Goal: Information Seeking & Learning: Find specific fact

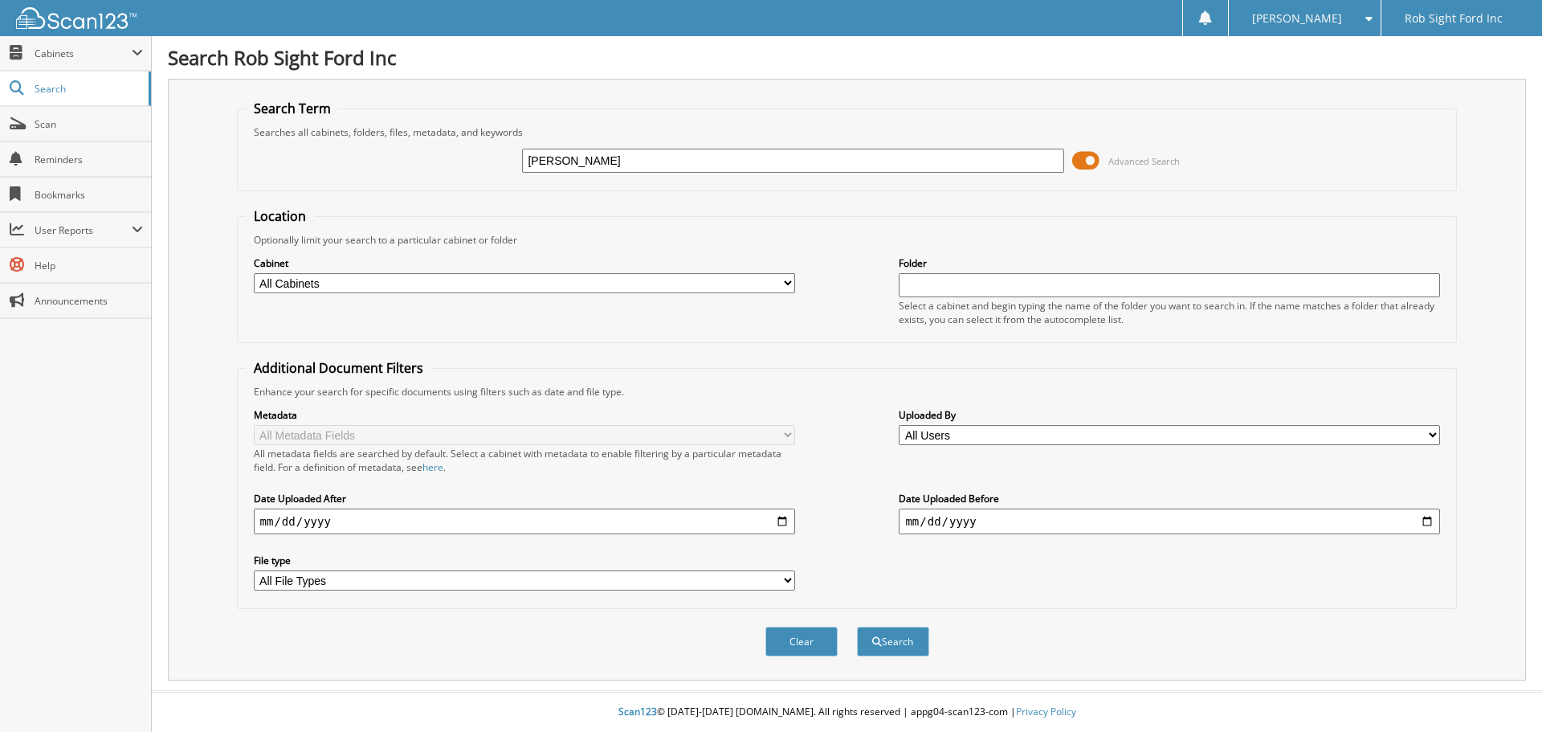
type input "todd searing"
click at [857, 627] on button "Search" at bounding box center [893, 642] width 72 height 30
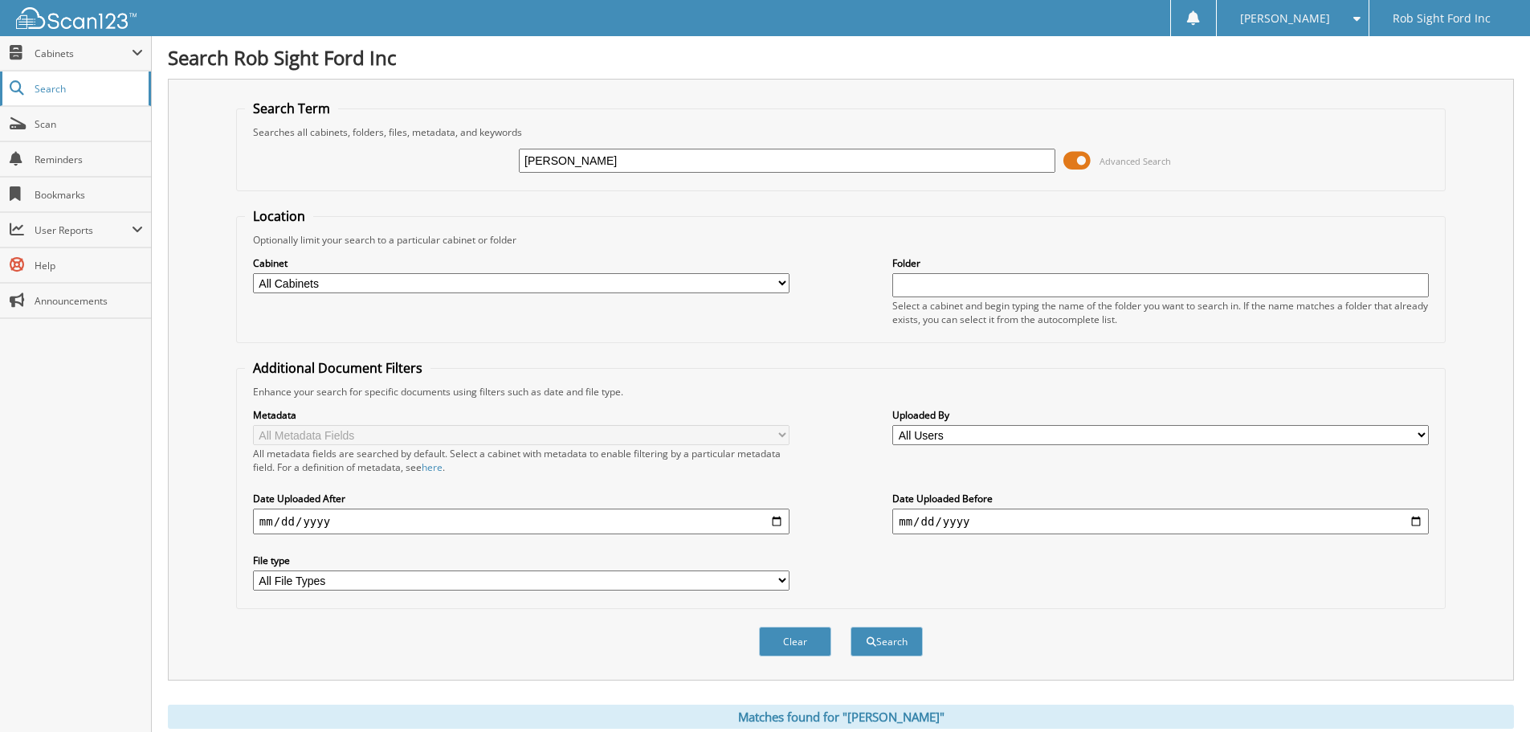
click at [92, 96] on link "Search" at bounding box center [75, 88] width 151 height 35
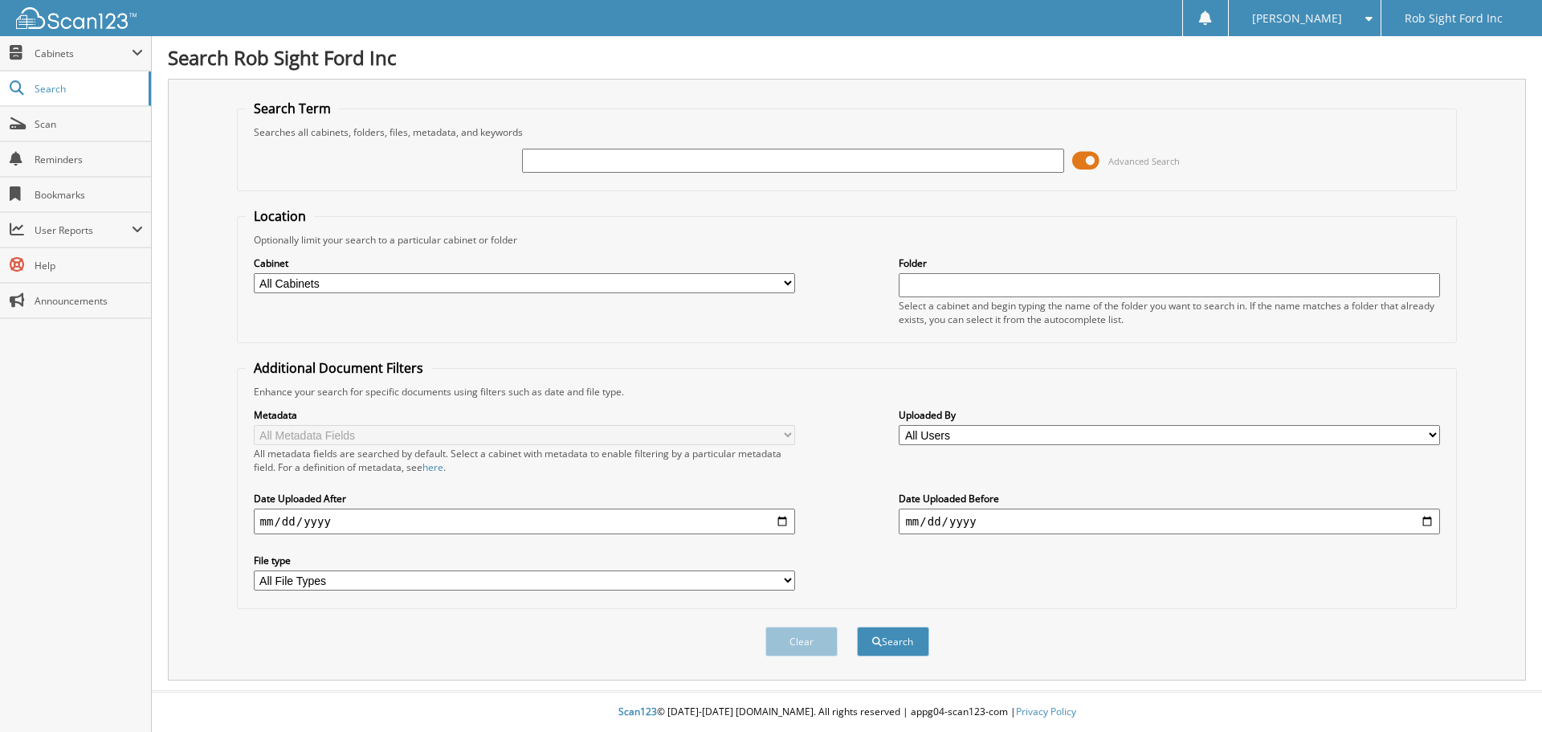
click at [71, 89] on span "Search" at bounding box center [88, 89] width 106 height 14
type input "[PERSON_NAME]"
click at [857, 627] on button "Search" at bounding box center [893, 642] width 72 height 30
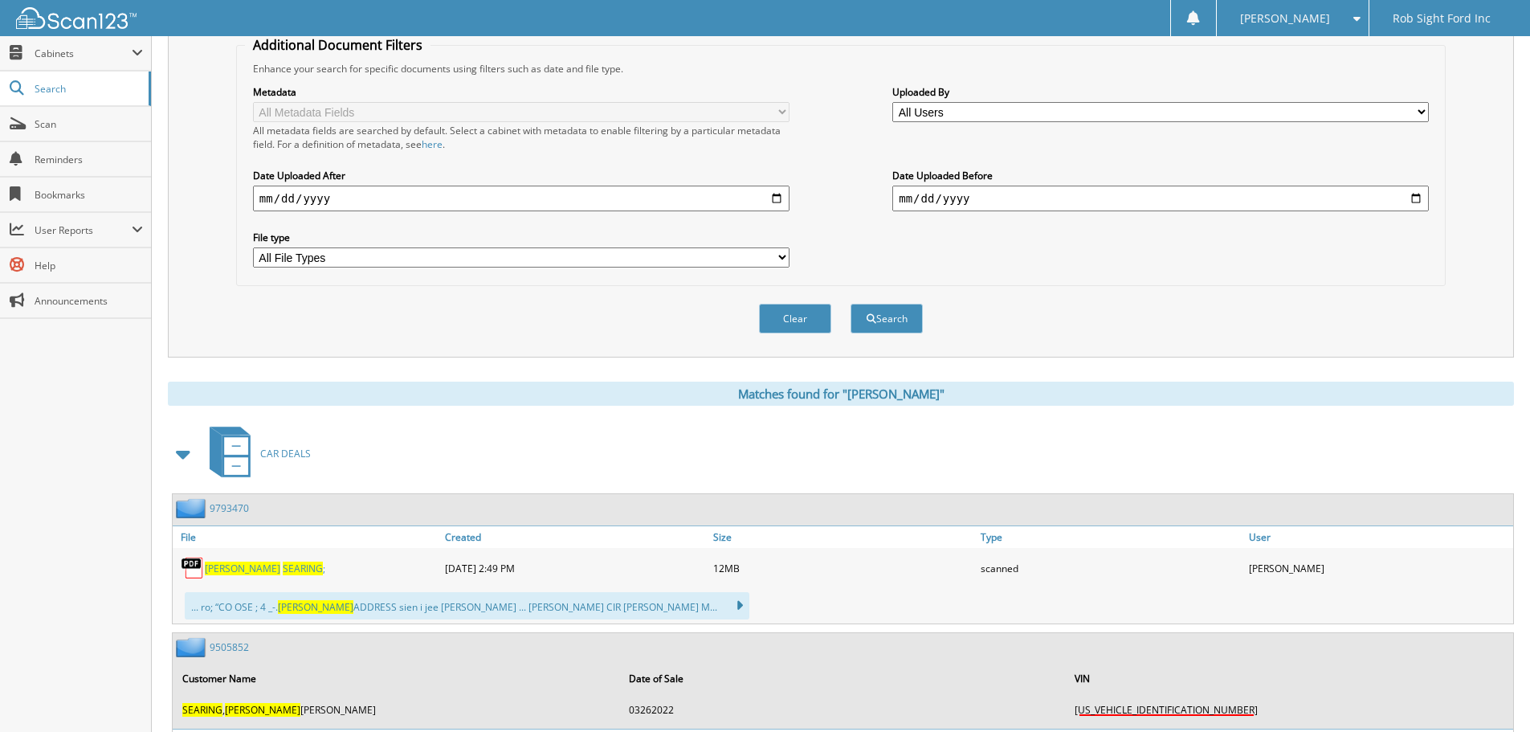
scroll to position [482, 0]
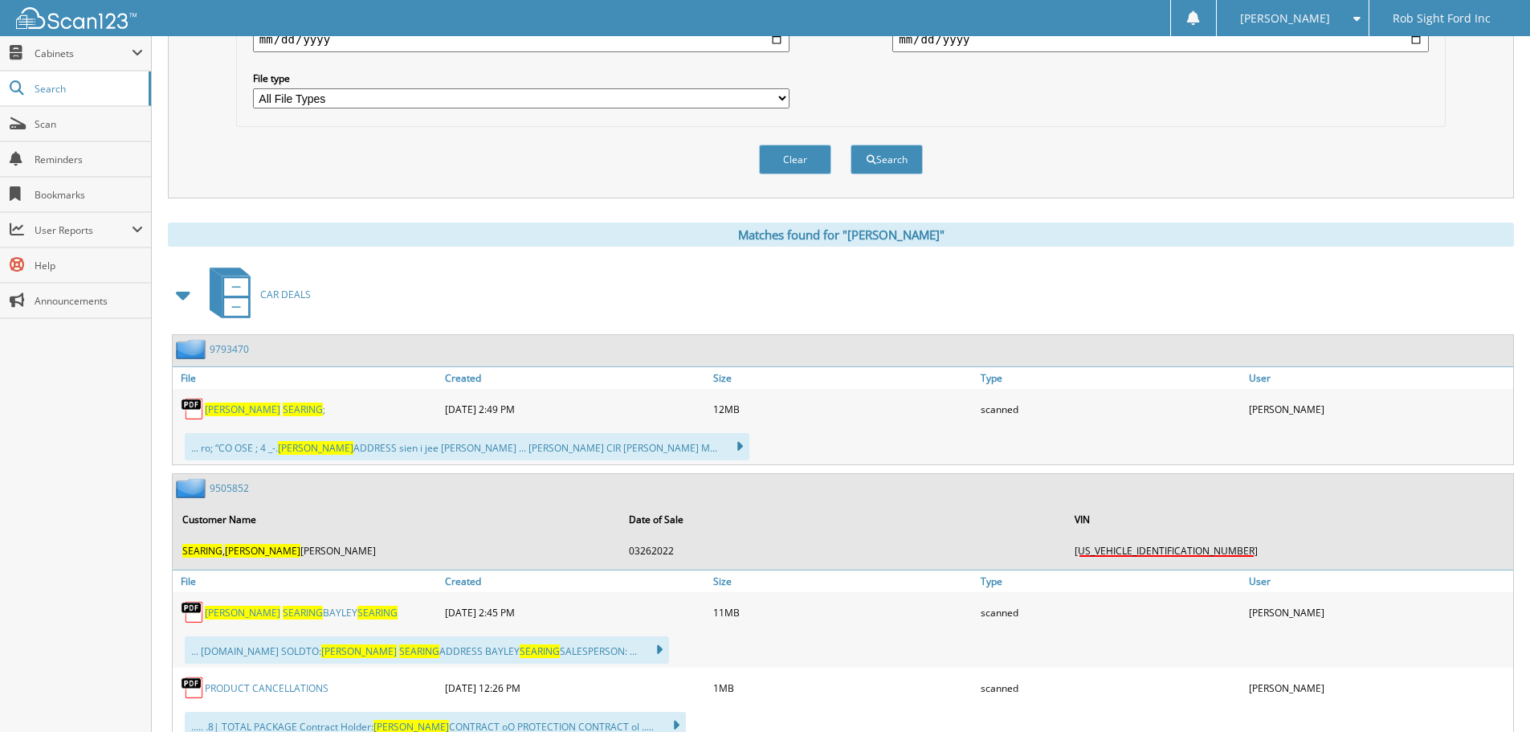
click at [283, 411] on span "SEARING" at bounding box center [303, 409] width 40 height 14
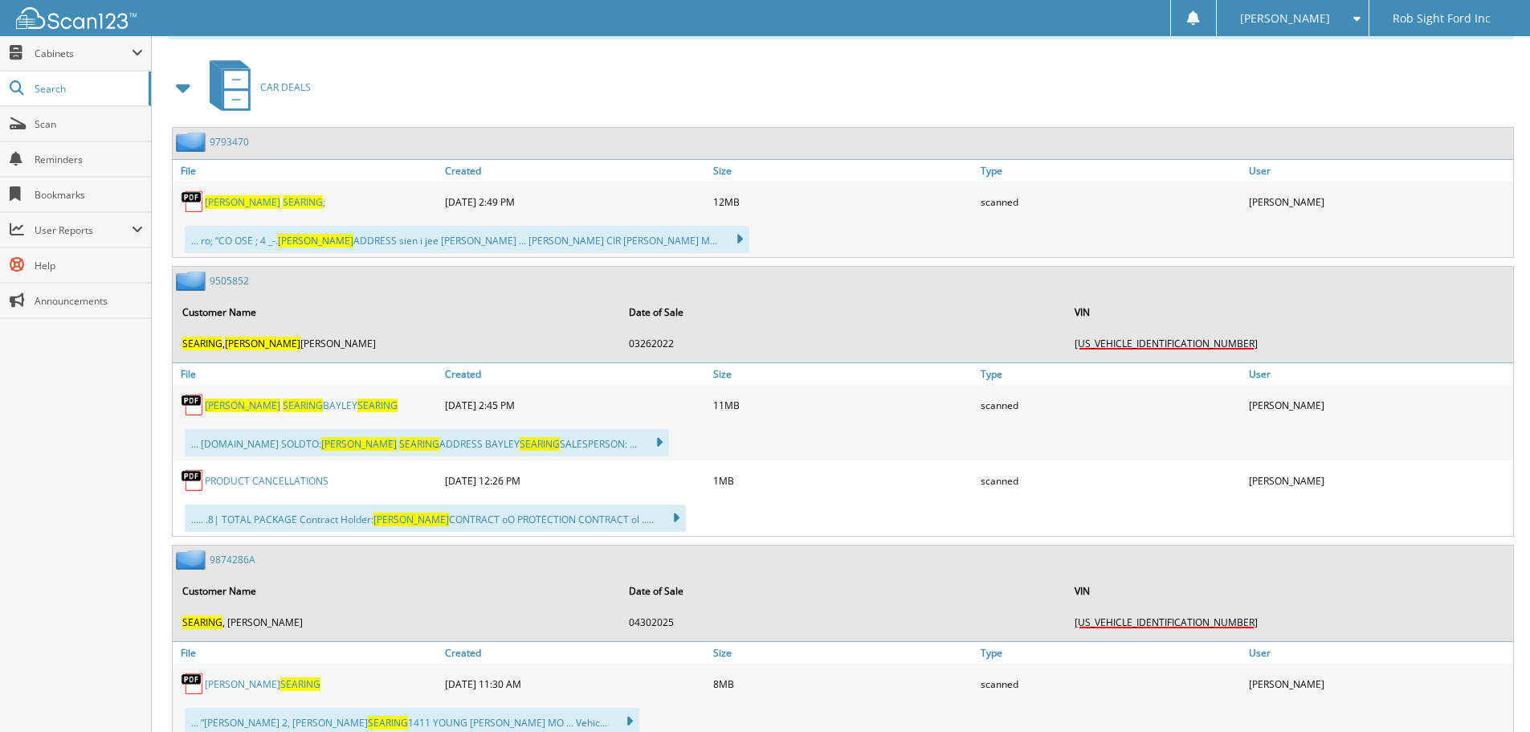
scroll to position [803, 0]
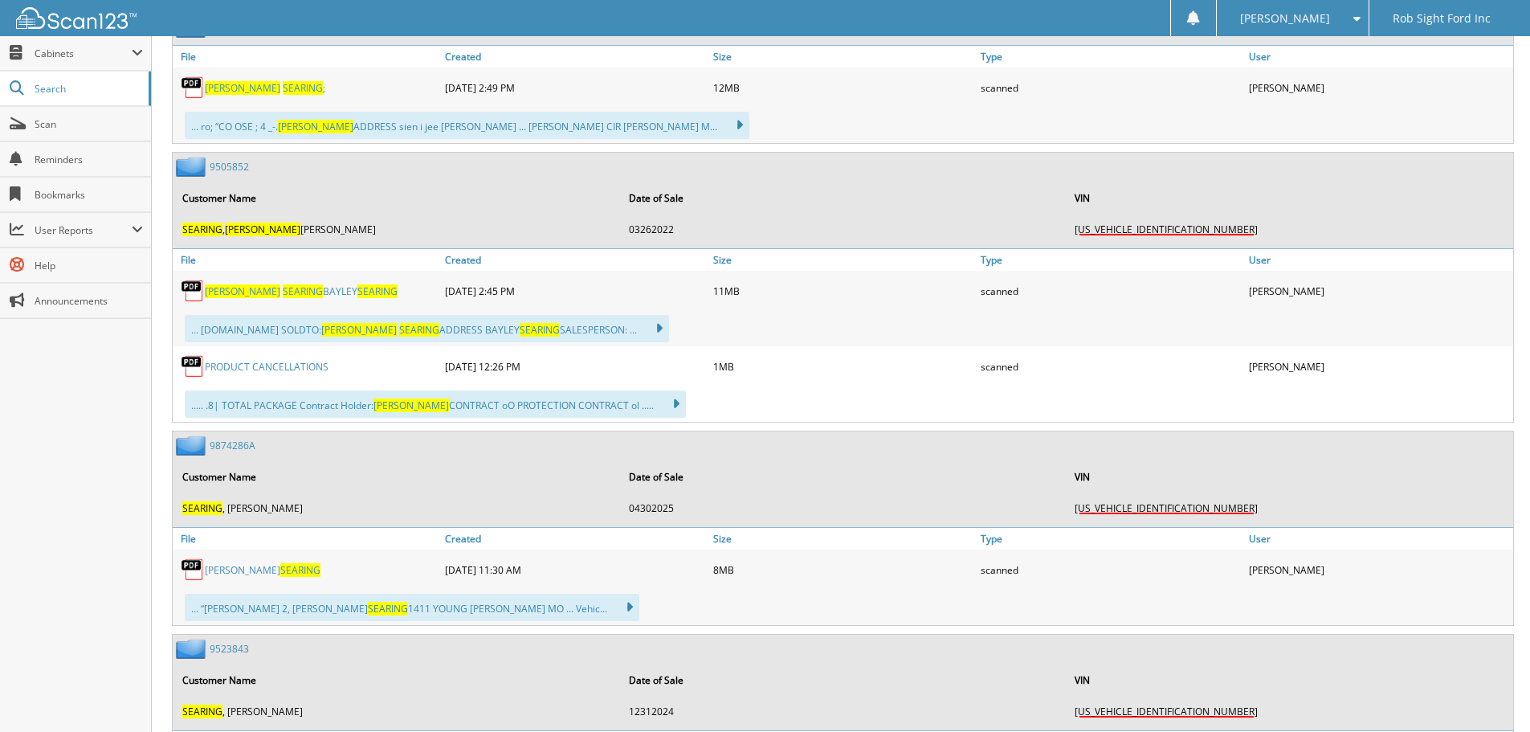
click at [232, 295] on link "[PERSON_NAME] [PERSON_NAME] SEARING" at bounding box center [301, 291] width 193 height 14
